Goal: Find specific page/section: Find specific page/section

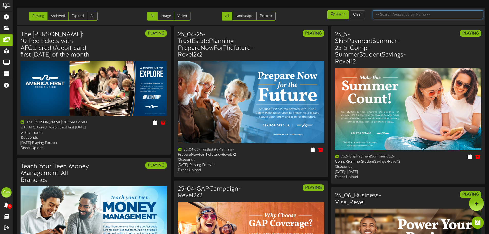
click at [396, 15] on input "text" at bounding box center [428, 14] width 110 height 9
type input "0"
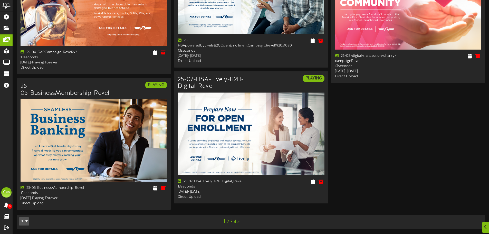
scroll to position [783, 0]
click at [227, 223] on link "2" at bounding box center [228, 222] width 3 height 6
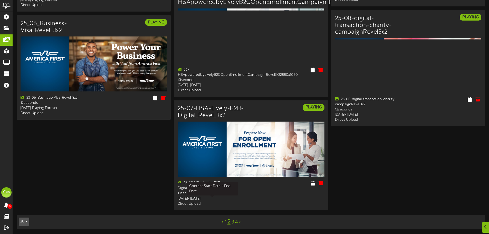
scroll to position [701, 0]
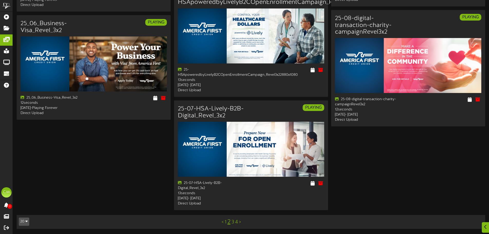
click at [233, 221] on link "3" at bounding box center [233, 222] width 3 height 6
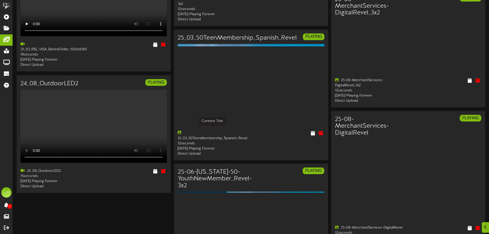
scroll to position [739, 0]
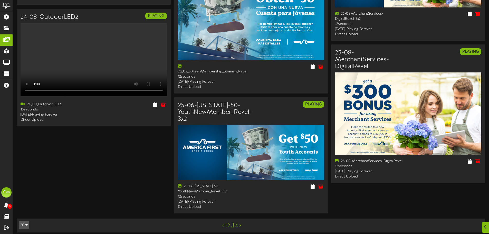
click at [238, 223] on link "4" at bounding box center [236, 226] width 3 height 6
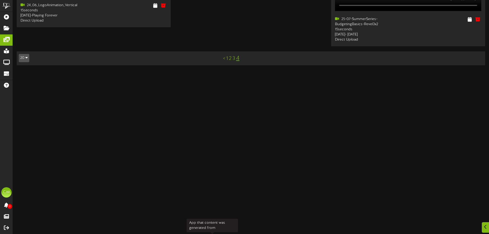
scroll to position [809, 0]
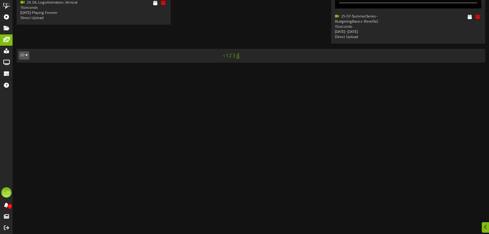
click at [227, 59] on link "1" at bounding box center [227, 56] width 2 height 6
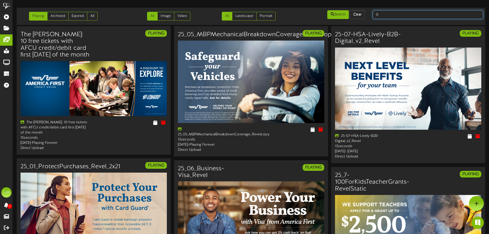
click at [380, 14] on input "0" at bounding box center [428, 14] width 110 height 9
click at [95, 15] on link "All" at bounding box center [92, 16] width 11 height 9
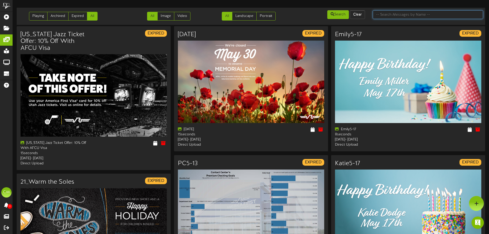
click at [405, 15] on input "text" at bounding box center [428, 14] width 110 height 9
type input "0"
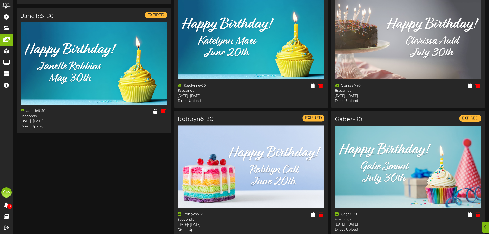
scroll to position [726, 0]
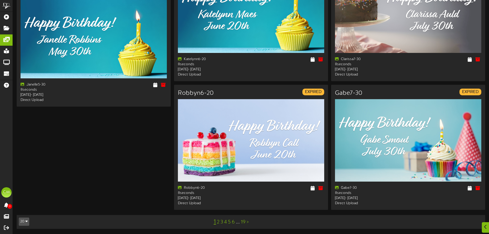
click at [218, 223] on link "2" at bounding box center [218, 222] width 3 height 6
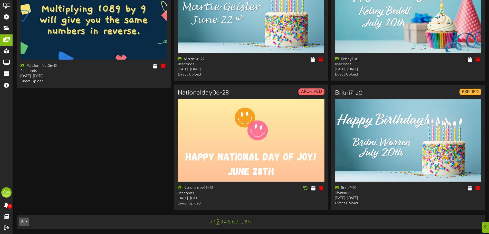
scroll to position [736, 0]
click at [221, 223] on link "3" at bounding box center [222, 222] width 3 height 6
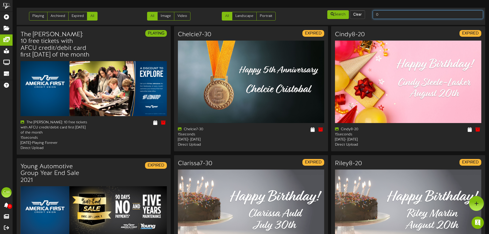
click at [391, 14] on input "0" at bounding box center [428, 14] width 110 height 9
click at [386, 16] on input "0" at bounding box center [428, 14] width 110 height 9
type input "zero"
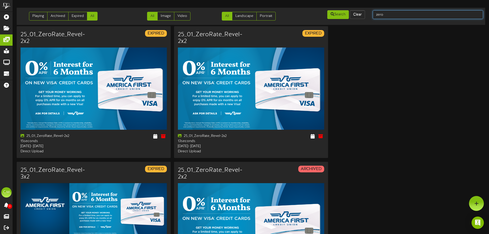
click at [392, 16] on input "zero" at bounding box center [428, 14] width 110 height 9
type input "z"
type input "summer"
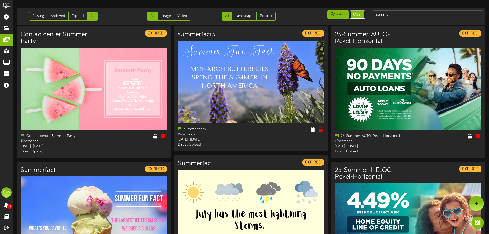
click at [357, 15] on button "Clear" at bounding box center [357, 14] width 15 height 9
